Goal: Information Seeking & Learning: Understand process/instructions

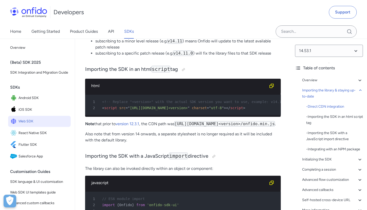
scroll to position [517, 0]
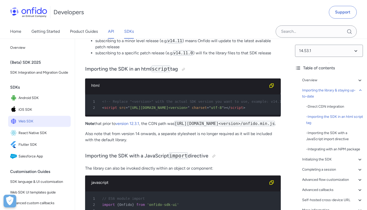
click at [109, 30] on link "API" at bounding box center [111, 31] width 6 height 14
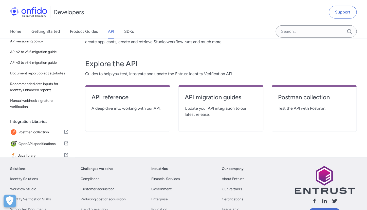
scroll to position [74, 0]
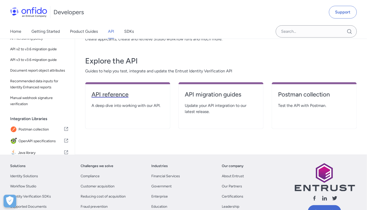
click at [114, 93] on h4 "API reference" at bounding box center [128, 94] width 73 height 8
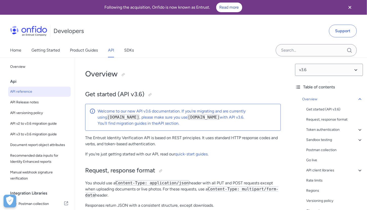
drag, startPoint x: 179, startPoint y: 117, endPoint x: 216, endPoint y: 116, distance: 37.0
click at [216, 116] on code "[DOMAIN_NAME]" at bounding box center [204, 116] width 32 height 5
copy code "[DOMAIN_NAME]"
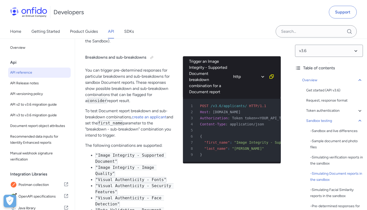
scroll to position [1454, 0]
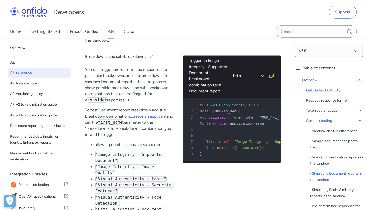
click at [326, 89] on div "Get started (API v3.6)" at bounding box center [334, 90] width 57 height 6
click at [318, 91] on div "Get started (API v3.6)" at bounding box center [334, 90] width 57 height 6
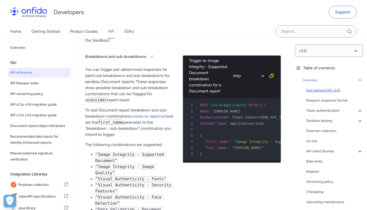
scroll to position [57, 0]
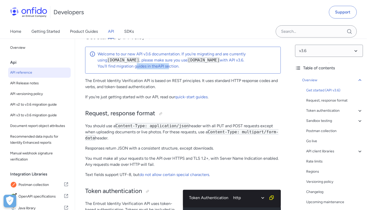
drag, startPoint x: 136, startPoint y: 64, endPoint x: 170, endPoint y: 69, distance: 33.7
click at [170, 69] on div "Welcome to our new API v3.6 documentation. If you're migrating and are currentl…" at bounding box center [183, 60] width 196 height 27
click at [170, 64] on link "API section" at bounding box center [168, 66] width 21 height 5
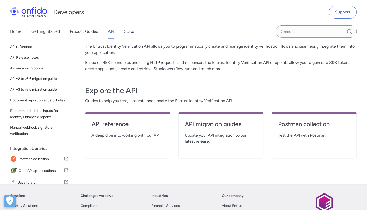
scroll to position [46, 0]
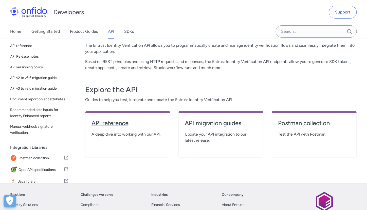
click at [118, 119] on h4 "API reference" at bounding box center [128, 123] width 73 height 8
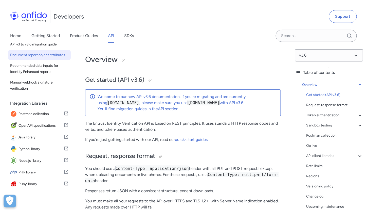
scroll to position [39, 0]
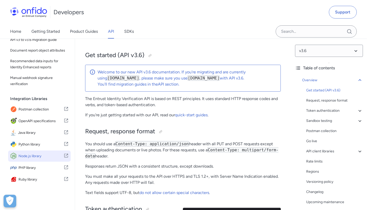
click at [64, 156] on icon at bounding box center [66, 155] width 5 height 6
